Goal: Transaction & Acquisition: Book appointment/travel/reservation

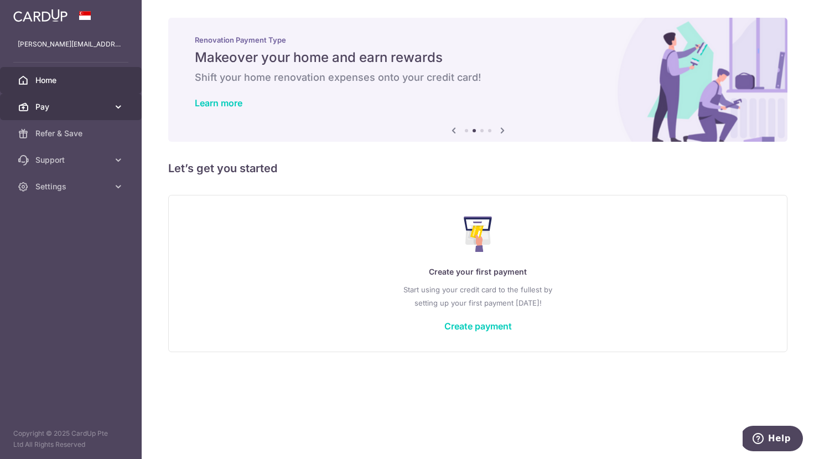
click at [57, 106] on span "Pay" at bounding box center [71, 106] width 73 height 11
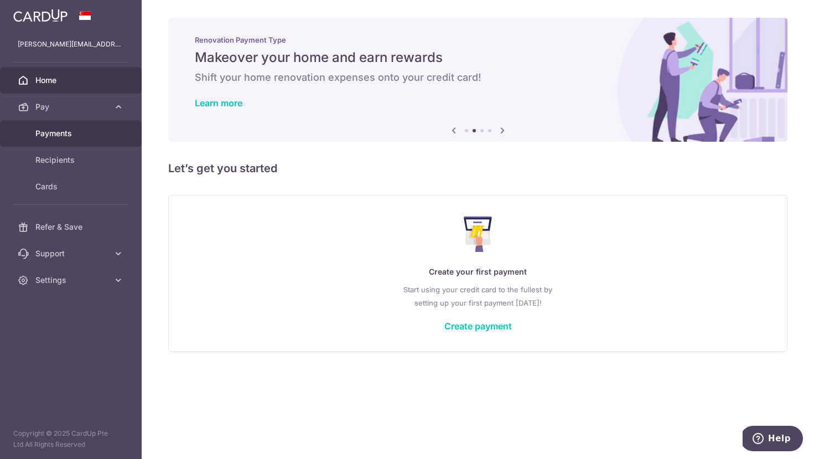
click at [59, 136] on span "Payments" at bounding box center [71, 133] width 73 height 11
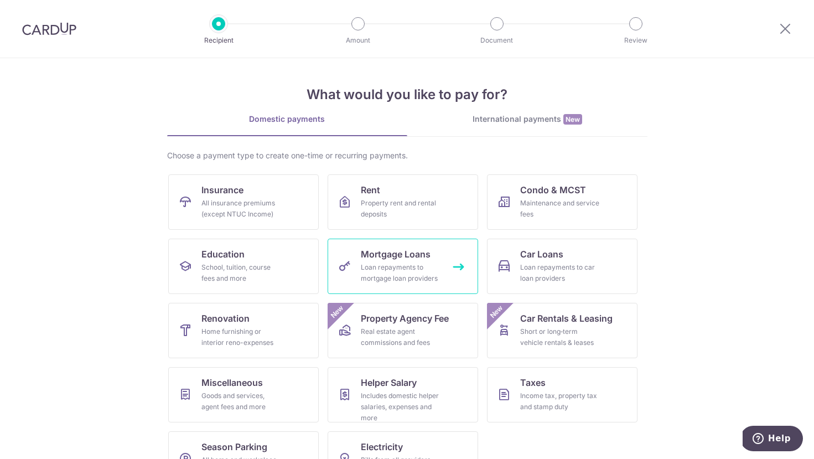
click at [407, 258] on span "Mortgage Loans" at bounding box center [396, 253] width 70 height 13
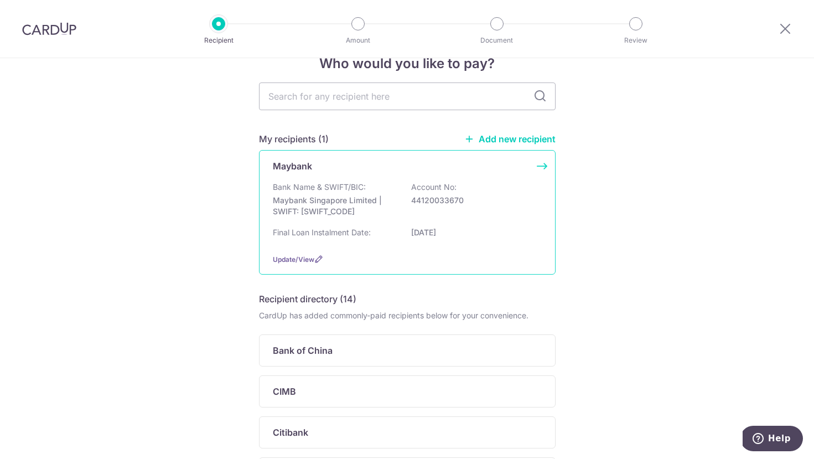
scroll to position [21, 0]
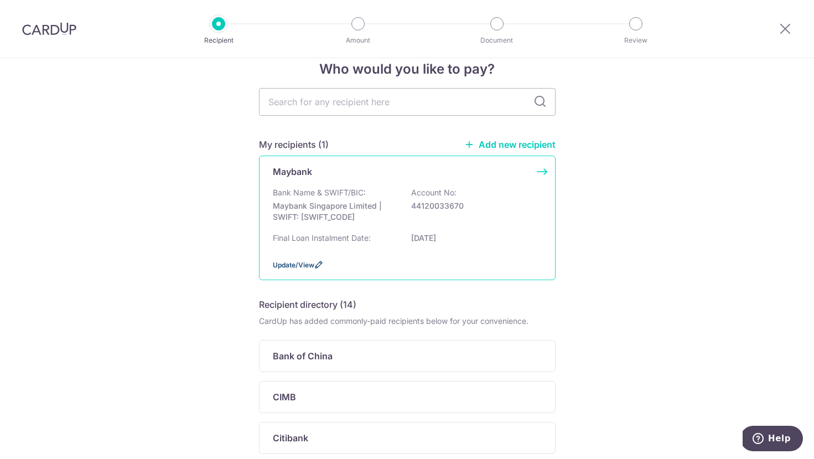
click at [313, 269] on span "Update/View" at bounding box center [293, 265] width 41 height 8
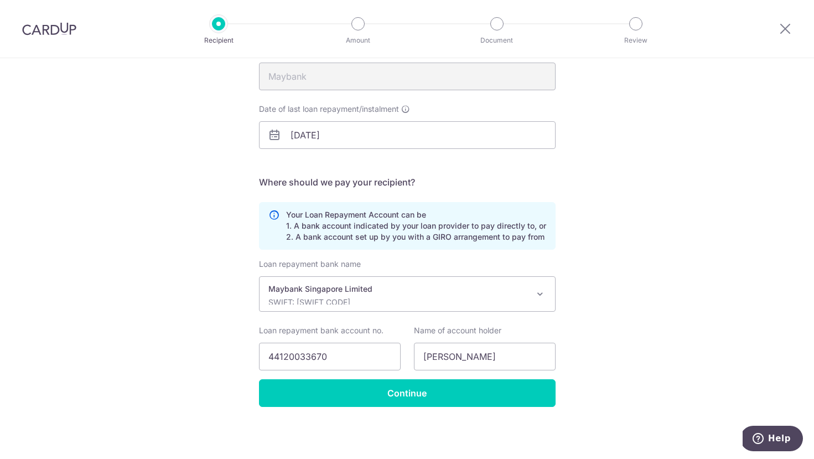
scroll to position [133, 0]
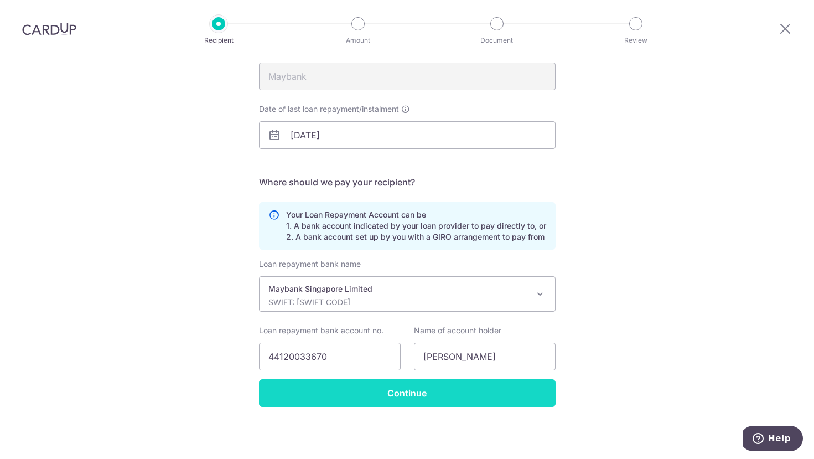
click at [413, 391] on input "Continue" at bounding box center [407, 393] width 297 height 28
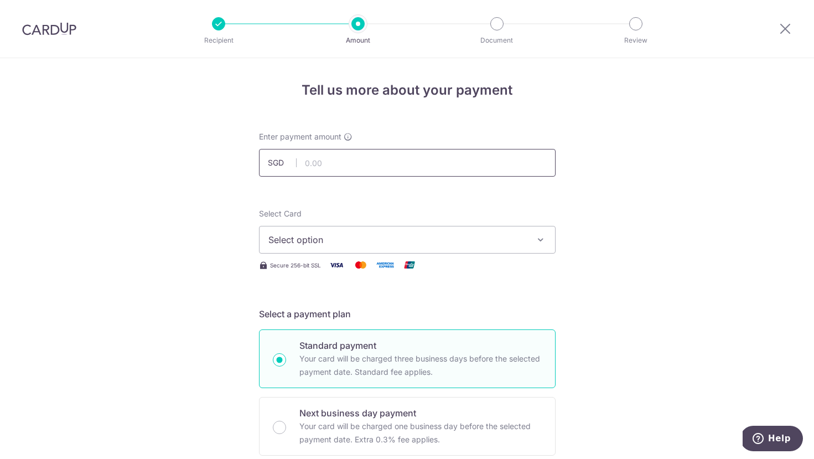
click at [359, 164] on input "text" at bounding box center [407, 163] width 297 height 28
click at [361, 235] on span "Select option" at bounding box center [397, 239] width 258 height 13
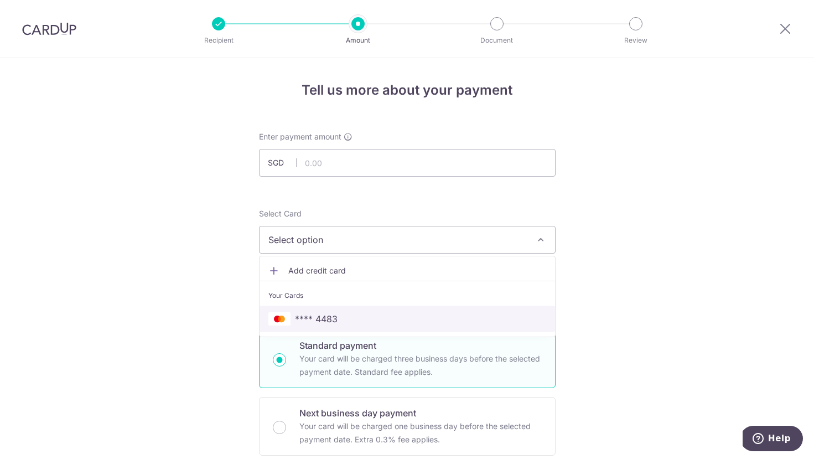
click at [337, 323] on span "**** 4483" at bounding box center [407, 318] width 278 height 13
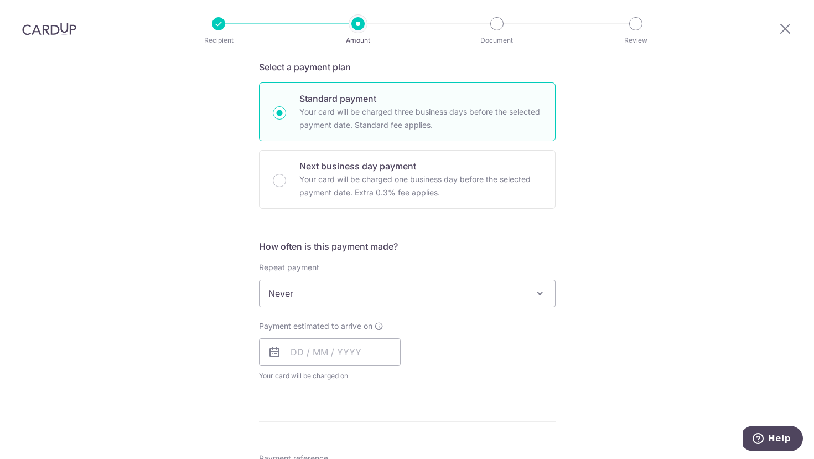
scroll to position [272, 0]
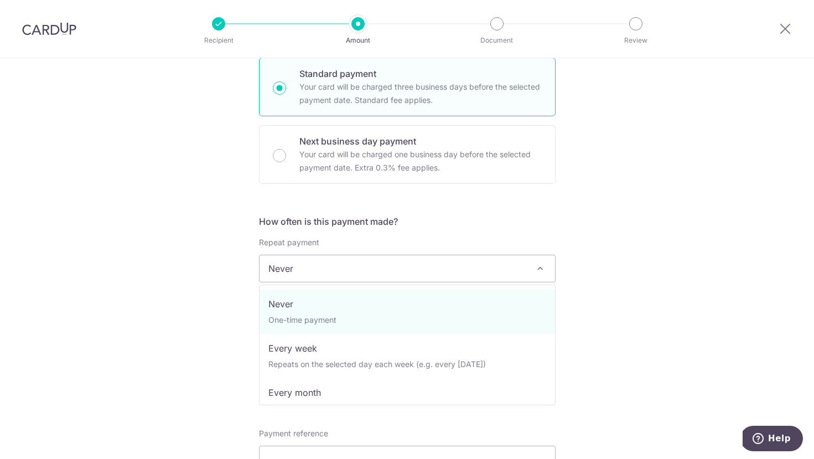
click at [320, 268] on span "Never" at bounding box center [406, 268] width 295 height 27
select select "3"
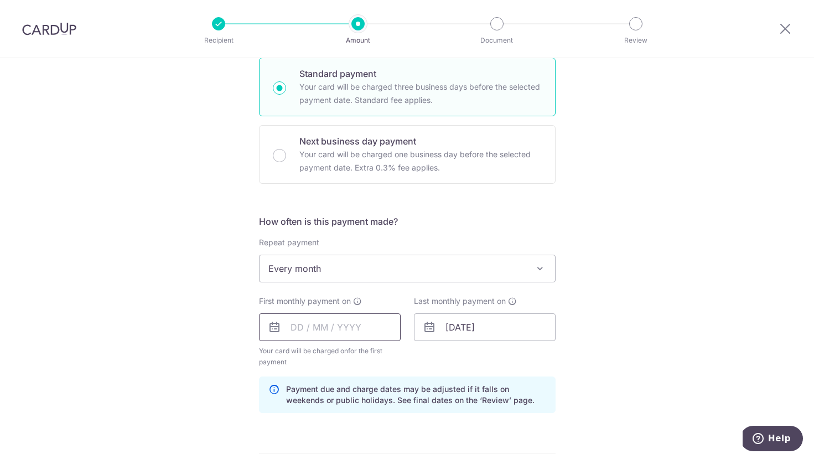
click at [309, 332] on input "text" at bounding box center [330, 327] width 142 height 28
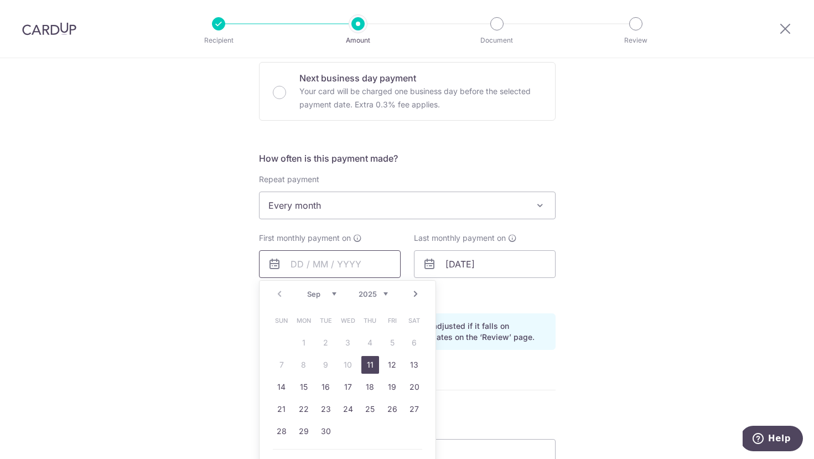
scroll to position [352, 0]
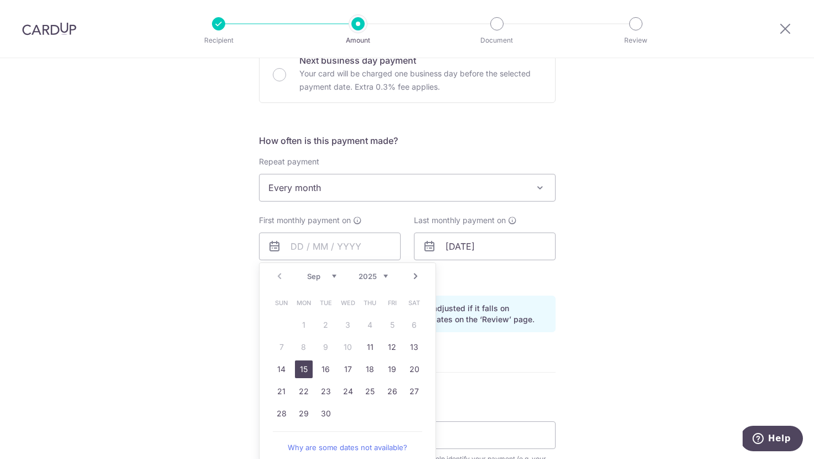
click at [299, 366] on link "15" at bounding box center [304, 369] width 18 height 18
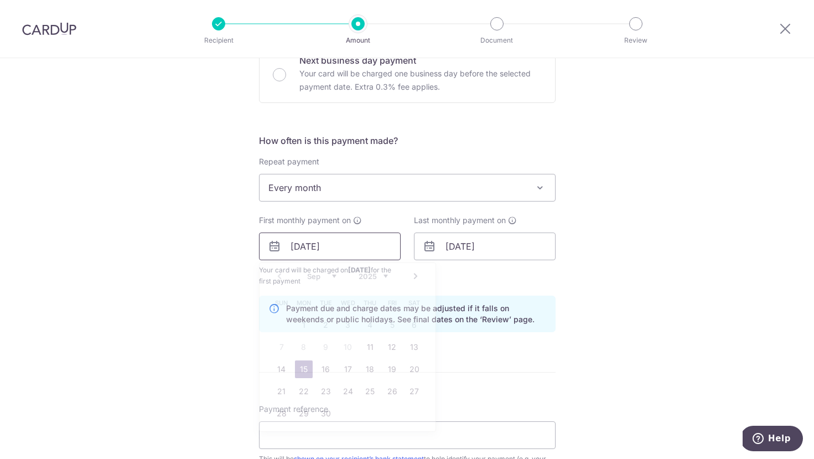
click at [319, 254] on input "15/09/2025" at bounding box center [330, 246] width 142 height 28
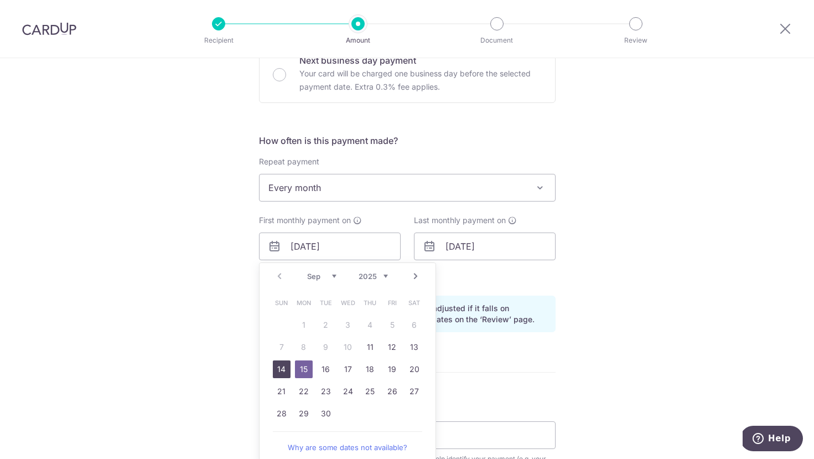
click at [284, 371] on link "14" at bounding box center [282, 369] width 18 height 18
type input "[DATE]"
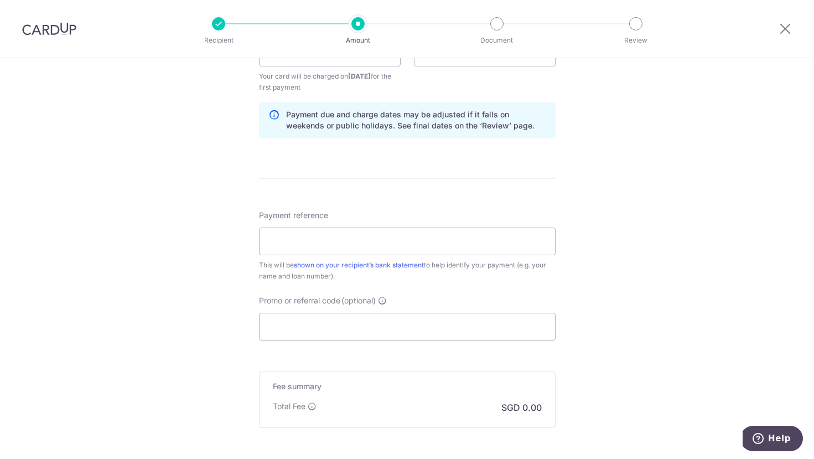
scroll to position [547, 0]
click at [344, 233] on input "Payment reference" at bounding box center [407, 240] width 297 height 28
type input "Home Loan"
click at [323, 321] on input "Promo or referral code (optional)" at bounding box center [407, 325] width 297 height 28
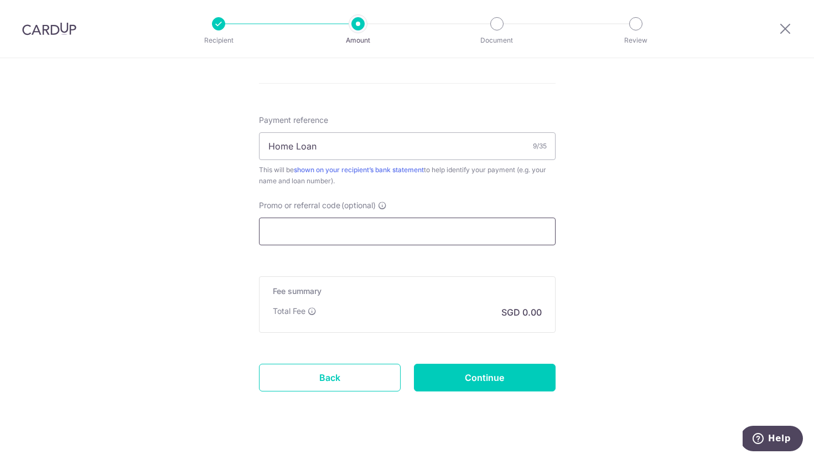
scroll to position [642, 0]
paste input "3HOME25R"
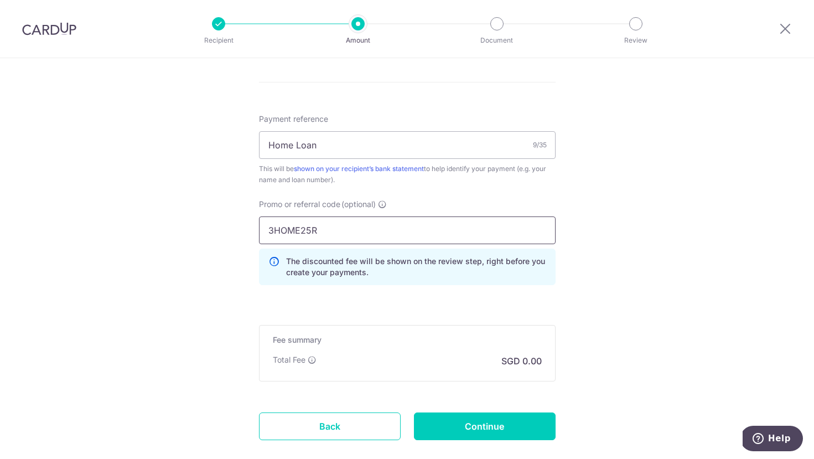
scroll to position [647, 0]
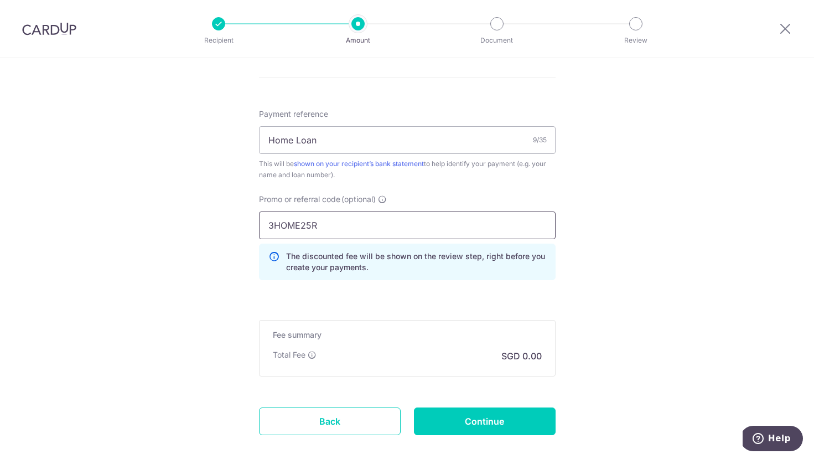
type input "3HOME25R"
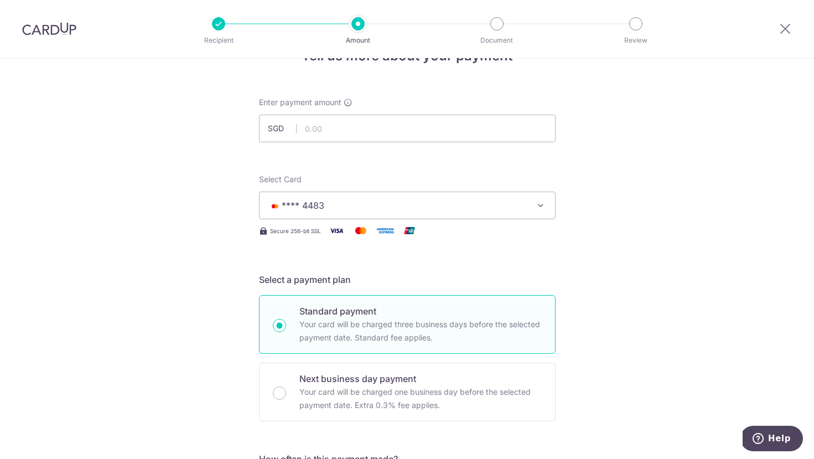
scroll to position [0, 0]
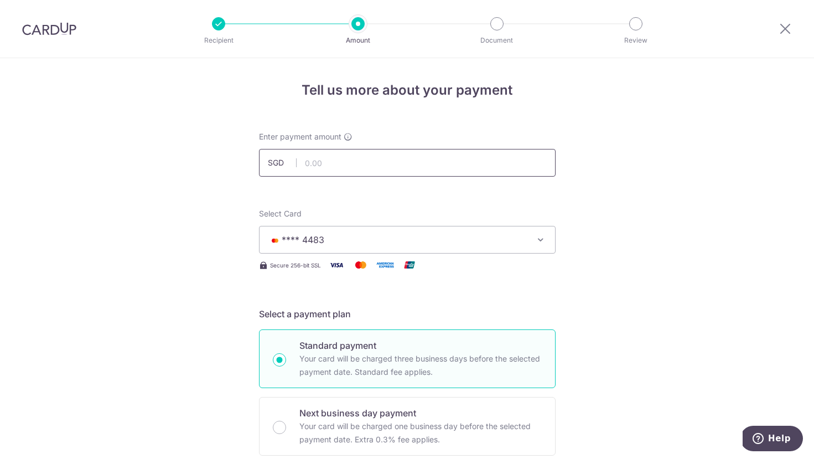
click at [349, 167] on input "text" at bounding box center [407, 163] width 297 height 28
type input "1,600.00"
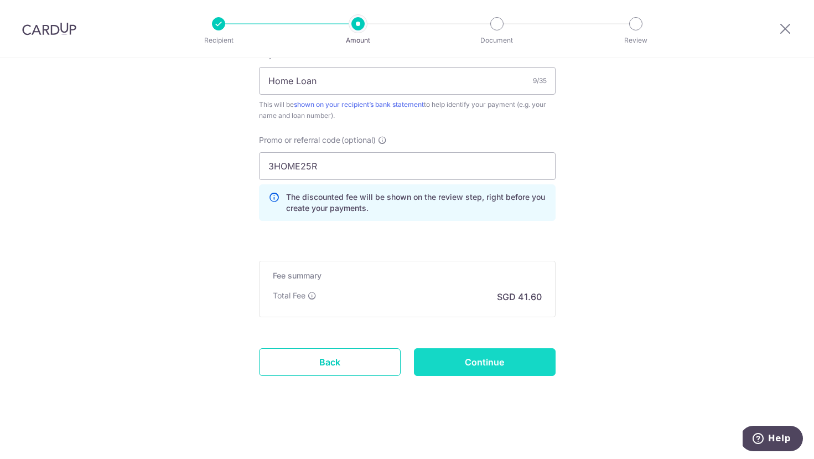
scroll to position [706, 0]
click at [479, 367] on input "Continue" at bounding box center [485, 362] width 142 height 28
type input "Create Schedule"
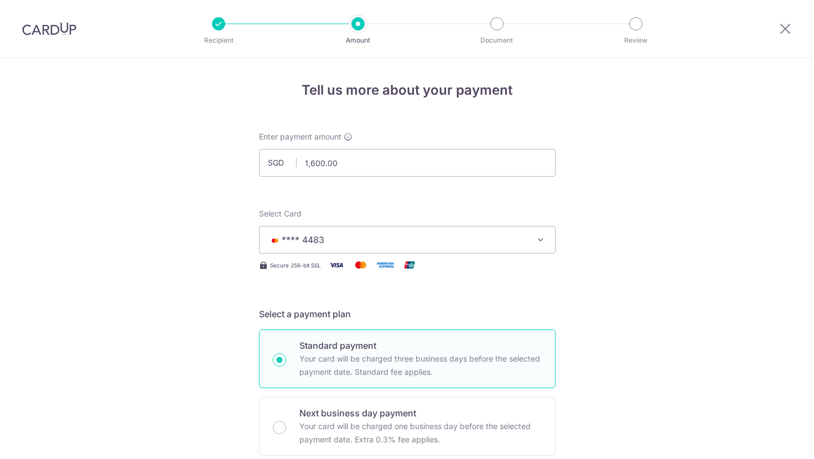
scroll to position [337, 0]
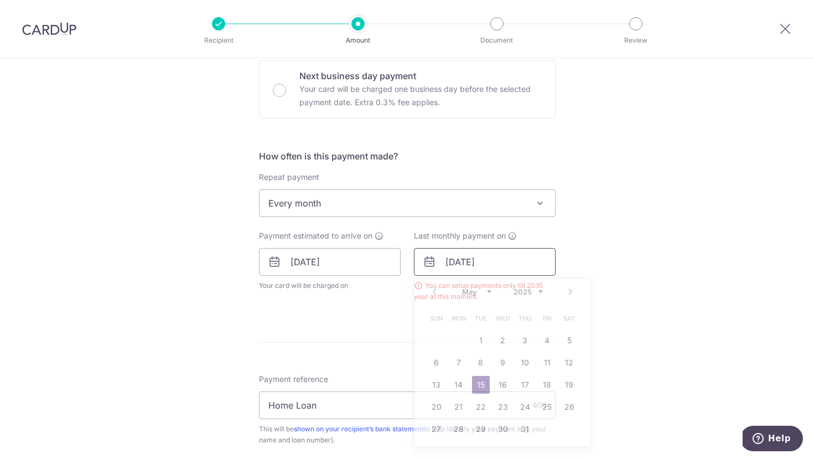
click at [509, 263] on input "15/05/2040" at bounding box center [485, 262] width 142 height 28
type input "[DATE]"
click at [751, 237] on div "Tell us more about your payment Enter payment amount SGD 1,600.00 1600.00 Selec…" at bounding box center [407, 252] width 814 height 1062
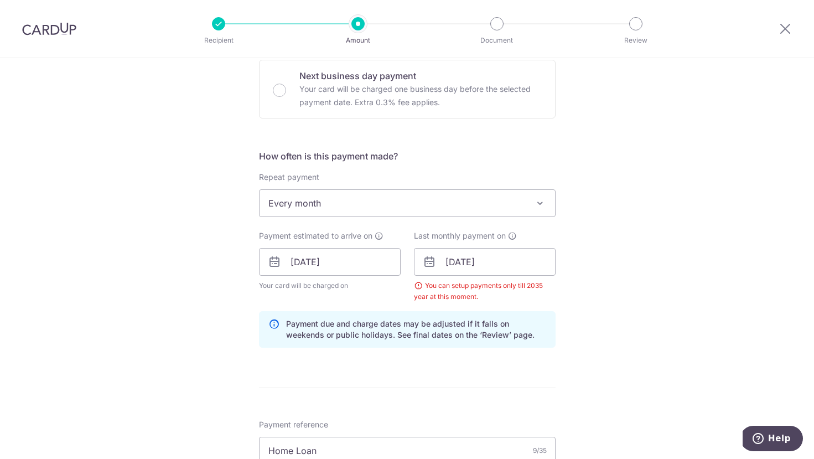
click at [667, 279] on div "Tell us more about your payment Enter payment amount SGD 1,600.00 1600.00 Selec…" at bounding box center [407, 274] width 814 height 1107
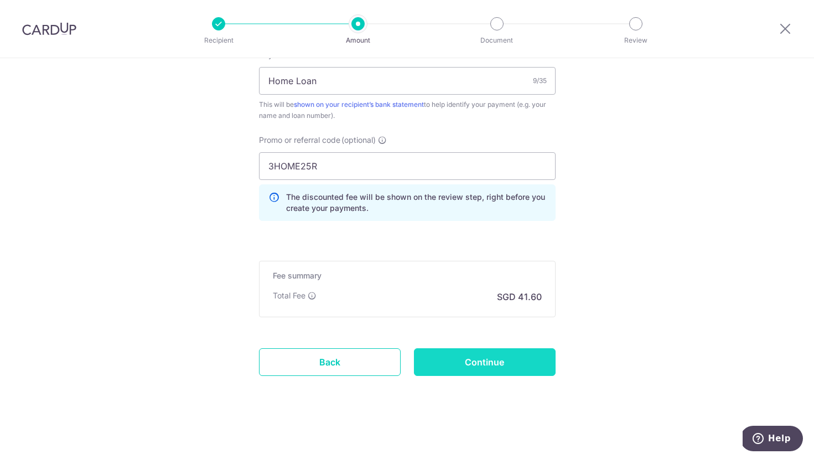
scroll to position [706, 0]
click at [479, 362] on input "Continue" at bounding box center [485, 362] width 142 height 28
type input "Create Schedule"
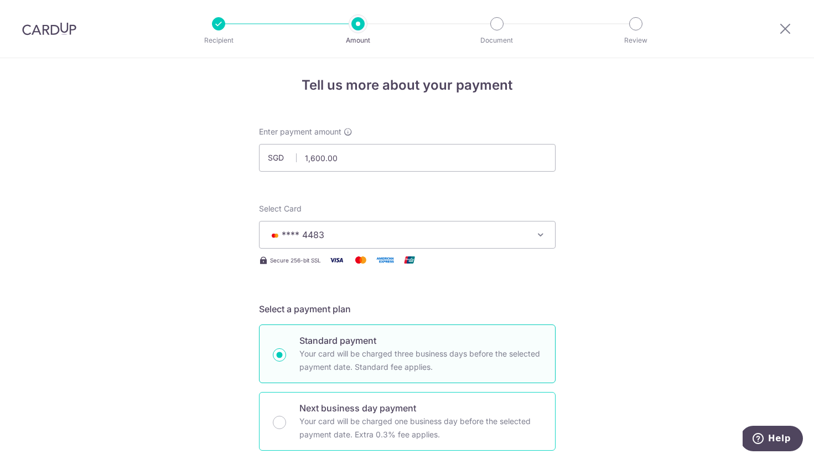
scroll to position [9, 0]
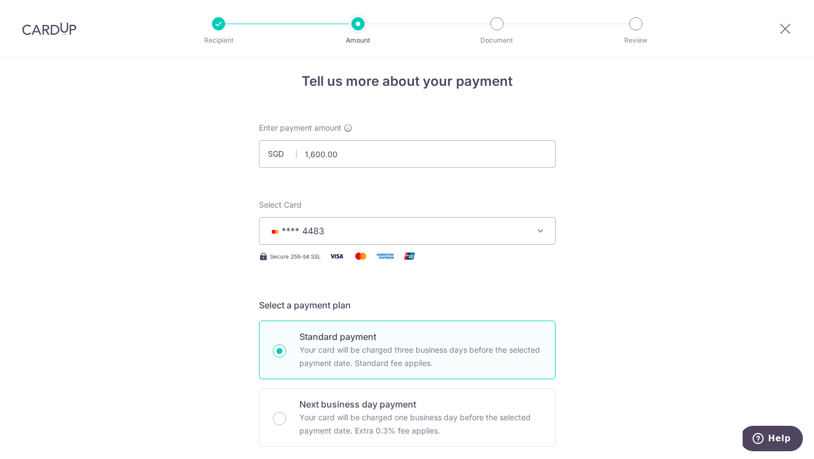
click at [352, 231] on span "**** 4483" at bounding box center [397, 230] width 258 height 13
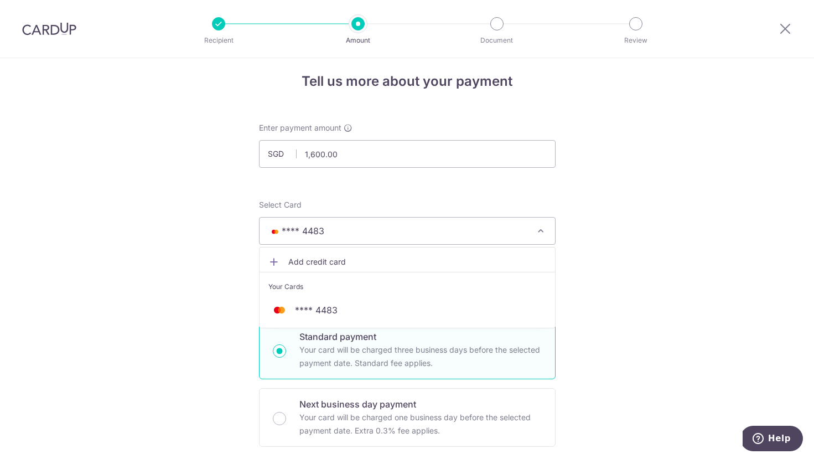
click at [313, 259] on span "Add credit card" at bounding box center [417, 261] width 258 height 11
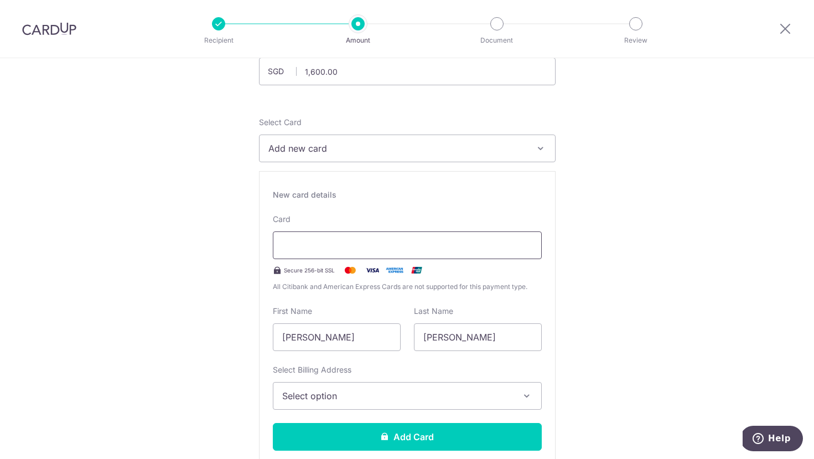
scroll to position [101, 0]
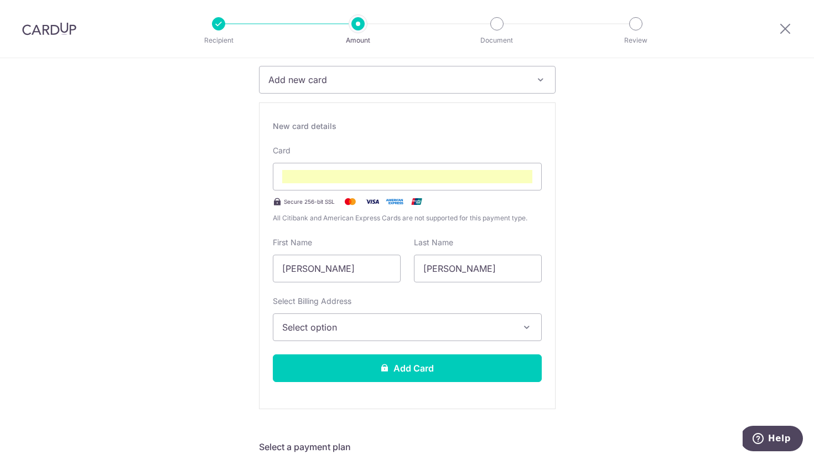
scroll to position [161, 0]
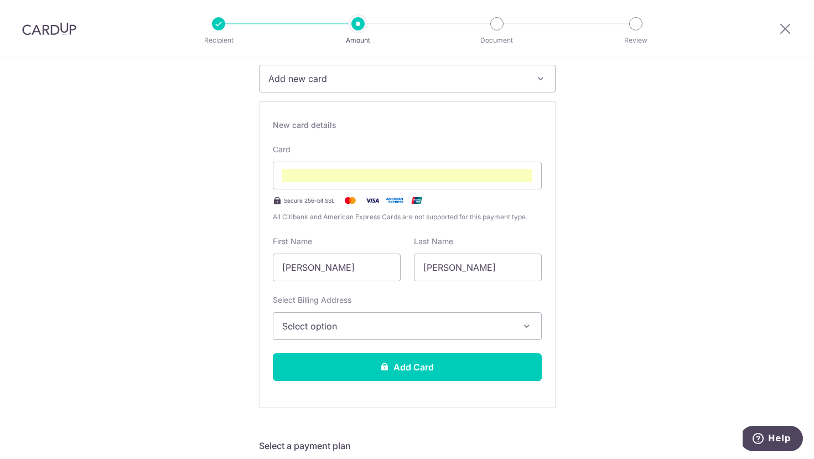
click at [456, 325] on span "Select option" at bounding box center [397, 325] width 230 height 13
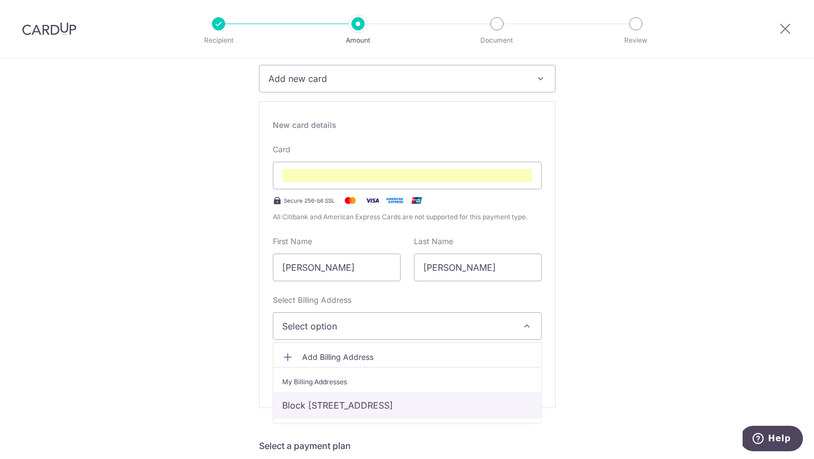
click at [381, 405] on link "Block [STREET_ADDRESS]" at bounding box center [407, 405] width 268 height 27
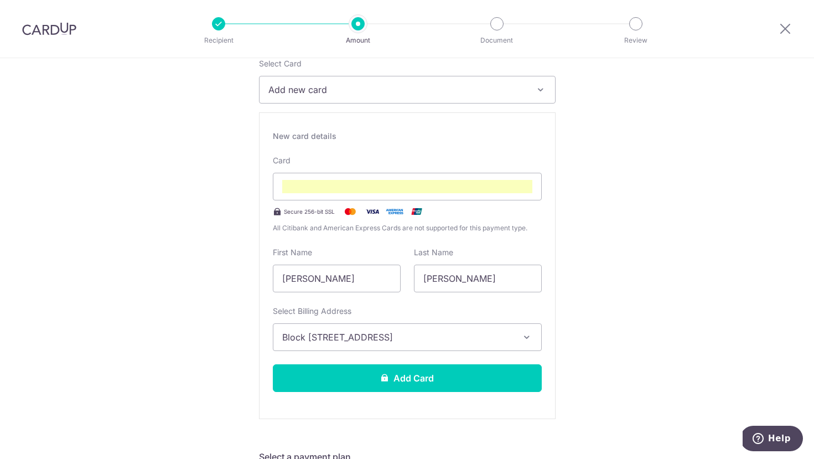
scroll to position [172, 0]
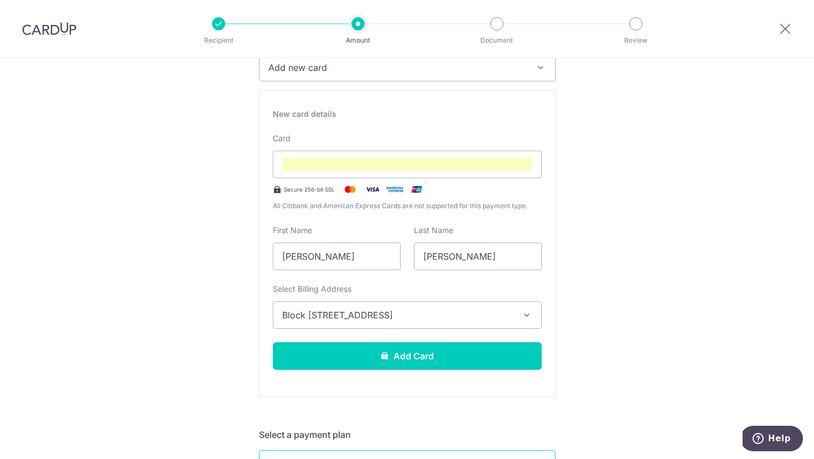
click at [396, 370] on div "New card details Card Secure 256-bit SSL All Citibank and American Express Card…" at bounding box center [407, 243] width 297 height 306
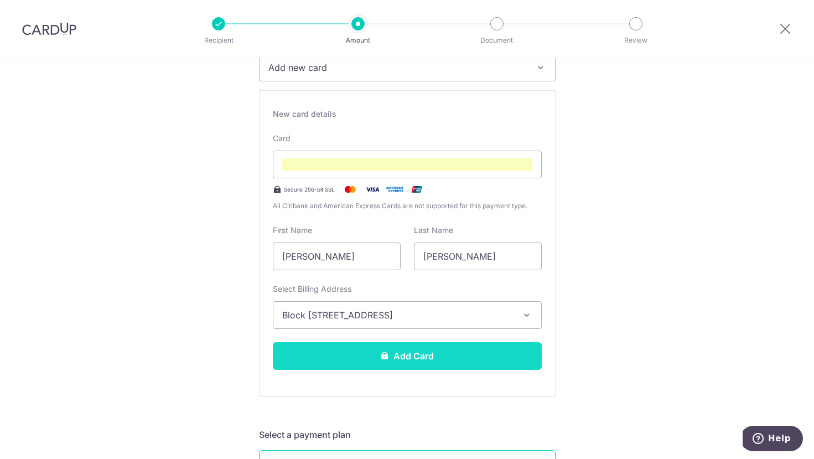
click at [397, 361] on button "Add Card" at bounding box center [407, 356] width 269 height 28
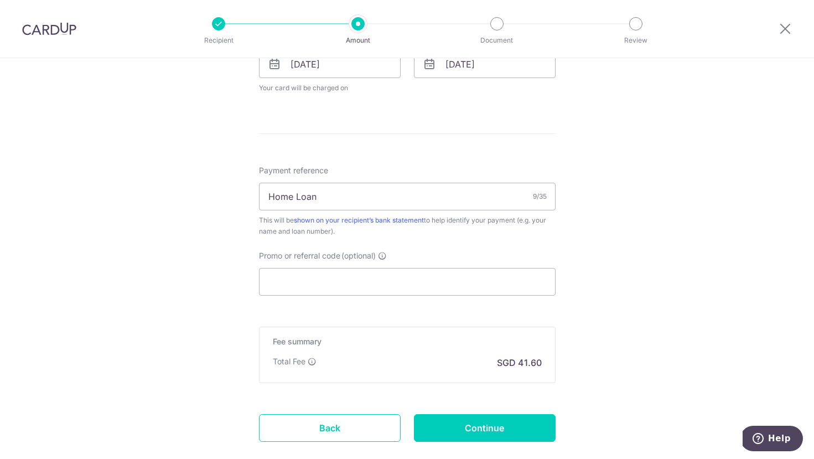
scroll to position [558, 0]
click at [317, 285] on input "Promo or referral code (optional)" at bounding box center [407, 281] width 297 height 28
paste input "25AMEX18"
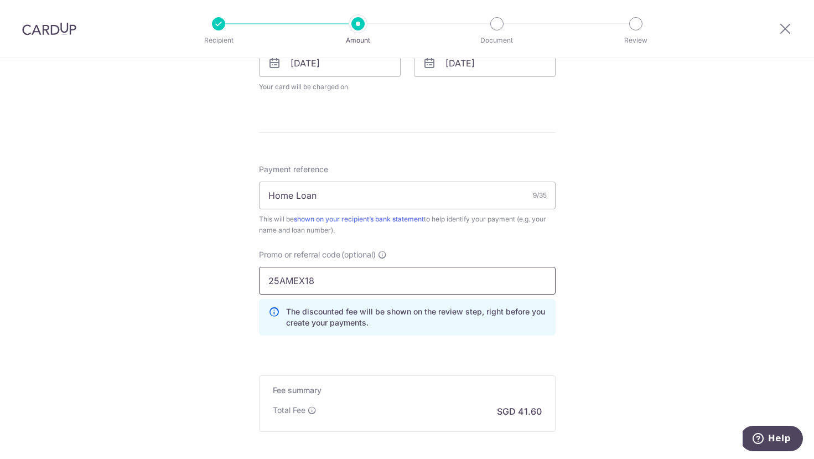
type input "25AMEX18"
click at [599, 326] on div "Tell us more about your payment Enter payment amount SGD 1,600.00 1600.00 Card …" at bounding box center [407, 36] width 814 height 1073
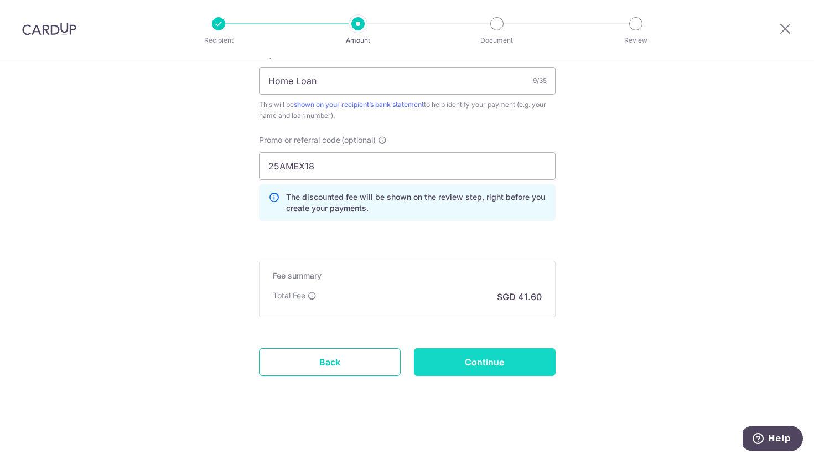
scroll to position [672, 0]
click at [490, 361] on input "Continue" at bounding box center [485, 362] width 142 height 28
type input "Update Schedule"
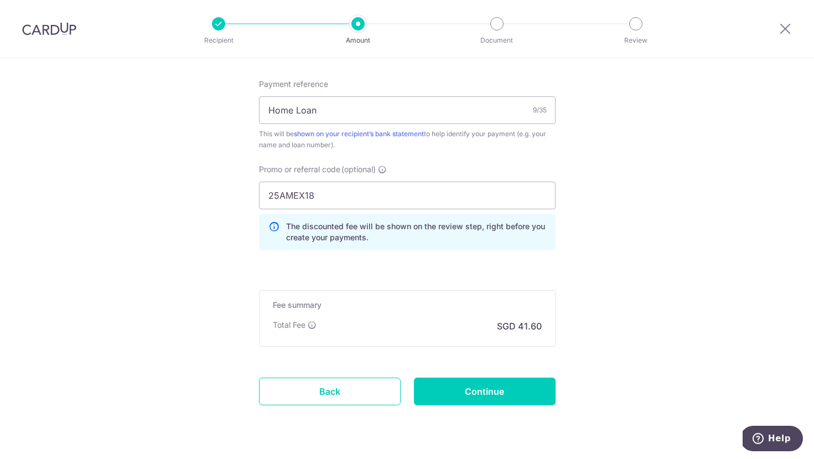
scroll to position [643, 0]
click at [340, 199] on input "25AMEX18" at bounding box center [407, 195] width 297 height 28
type input "25AMEX21"
click at [483, 384] on input "Continue" at bounding box center [485, 391] width 142 height 28
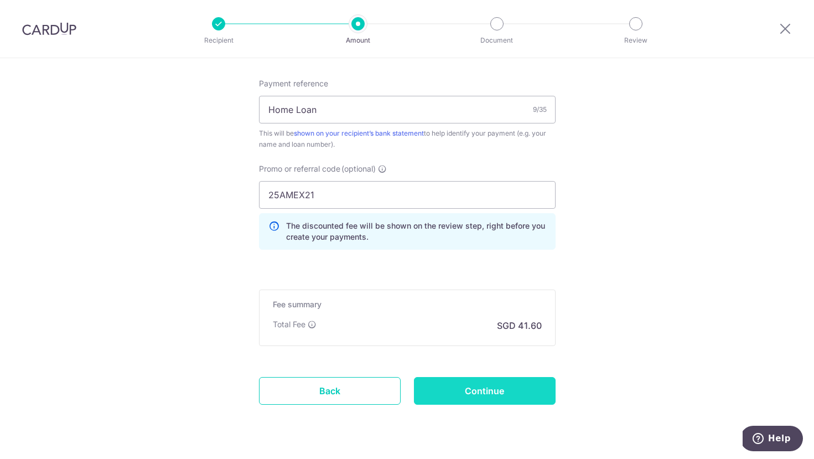
type input "Update Schedule"
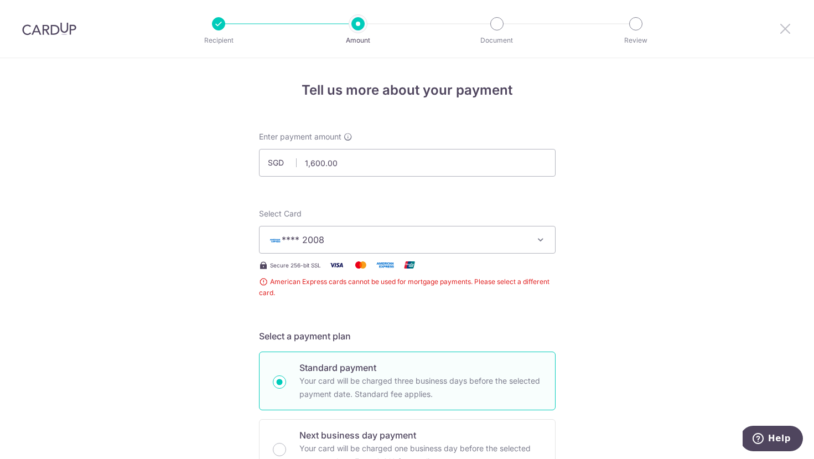
click at [782, 27] on icon at bounding box center [784, 29] width 13 height 14
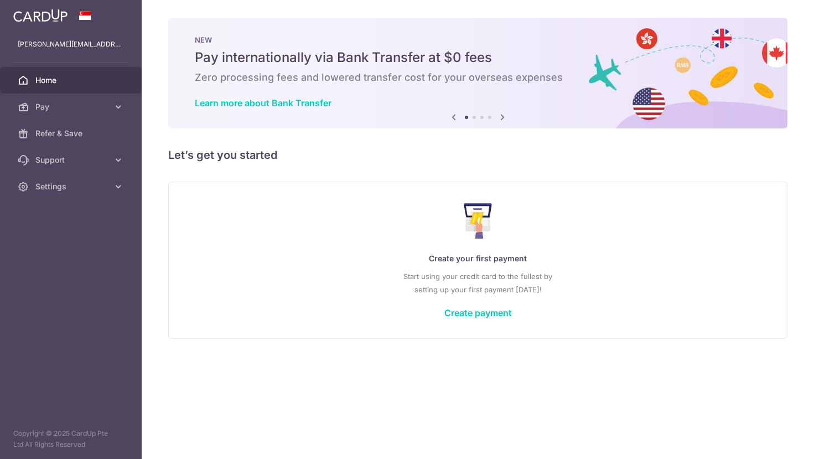
click at [711, 315] on div "Create your first payment Start using your credit card to the fullest by settin…" at bounding box center [477, 259] width 591 height 131
